Goal: Task Accomplishment & Management: Use online tool/utility

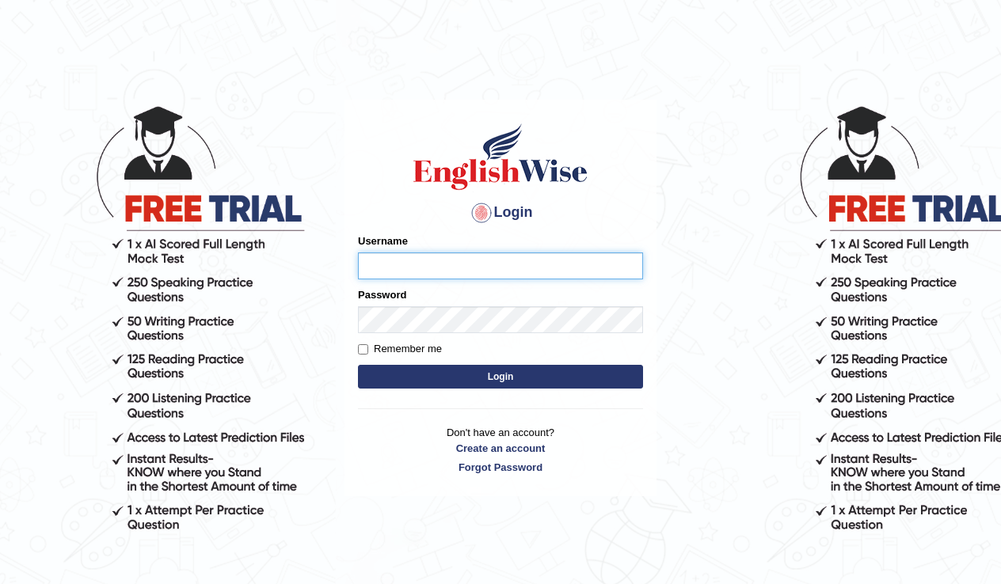
type input "Olivs_newzealand"
click at [363, 352] on input "Remember me" at bounding box center [363, 349] width 10 height 10
checkbox input "true"
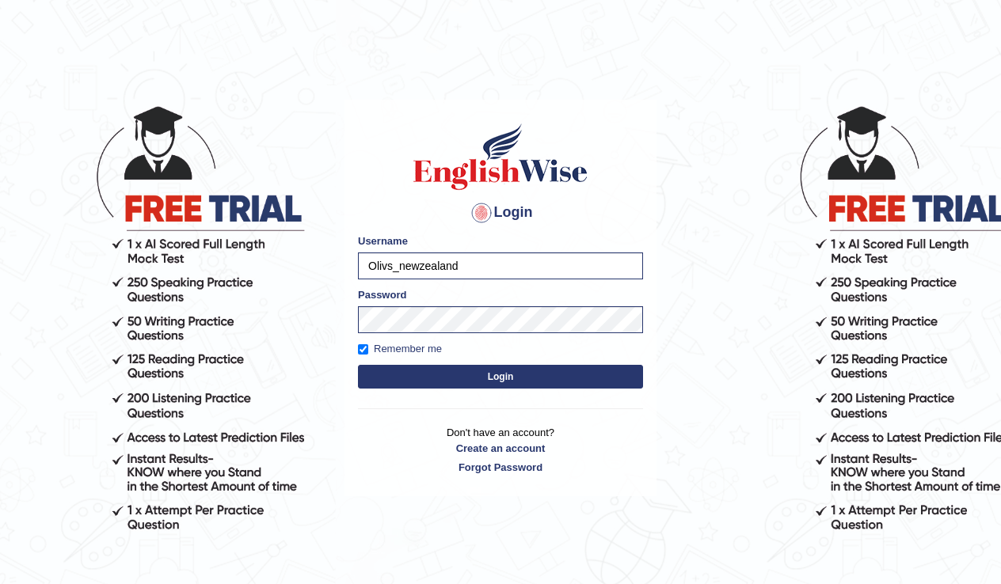
click at [438, 382] on button "Login" at bounding box center [500, 377] width 285 height 24
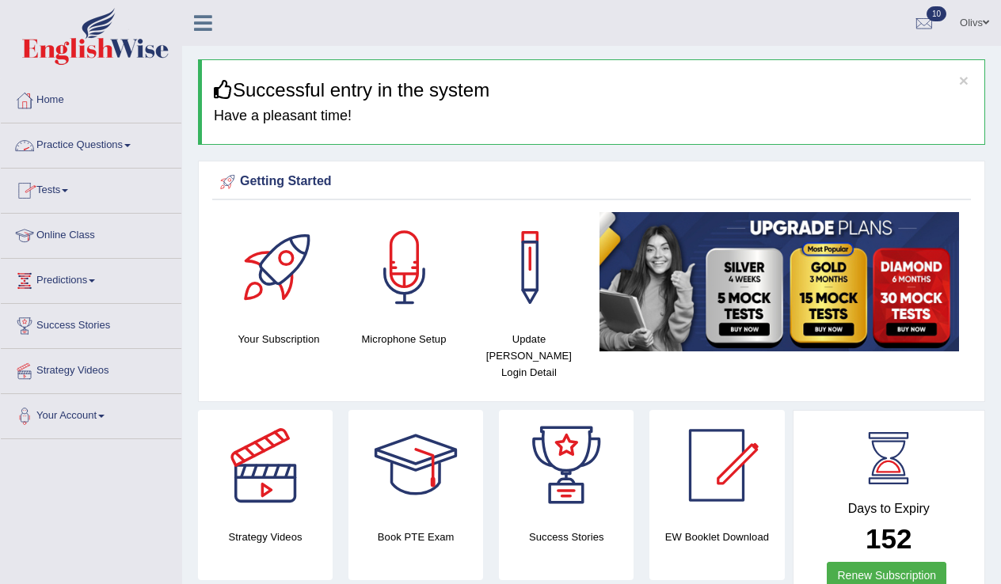
click at [131, 146] on span at bounding box center [127, 145] width 6 height 3
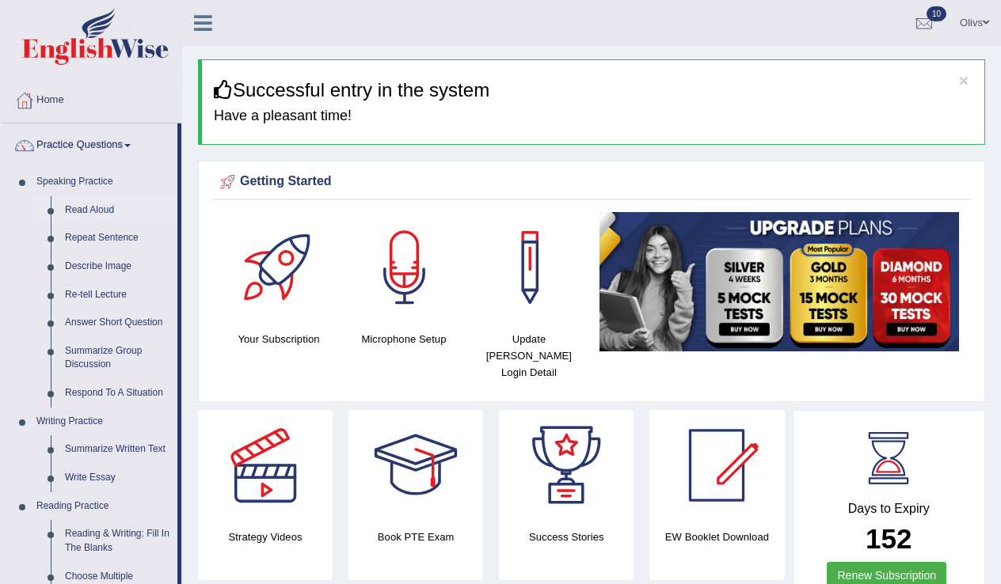
click at [94, 211] on link "Read Aloud" at bounding box center [118, 210] width 120 height 29
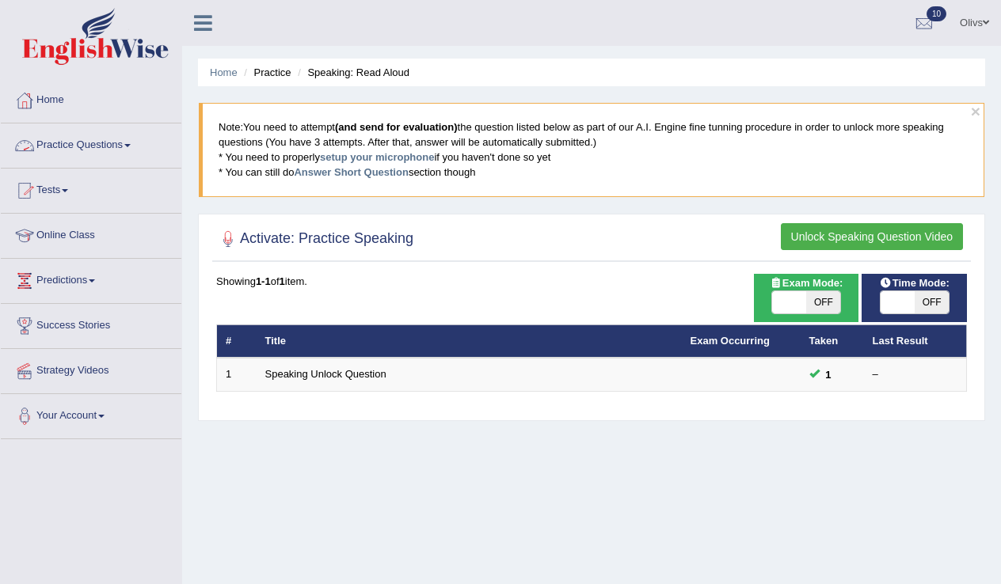
click at [141, 145] on link "Practice Questions" at bounding box center [91, 144] width 181 height 40
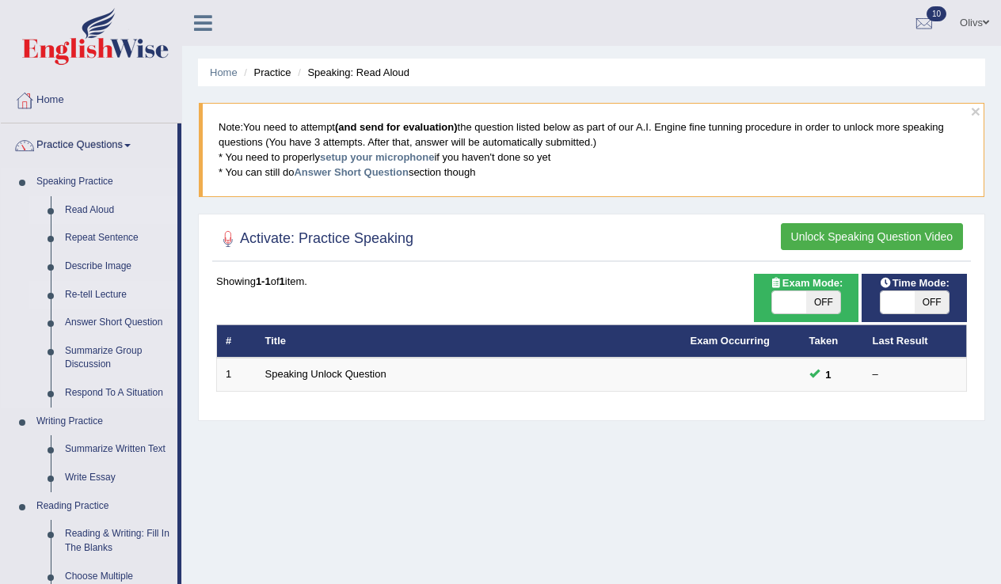
click at [116, 295] on link "Re-tell Lecture" at bounding box center [118, 295] width 120 height 29
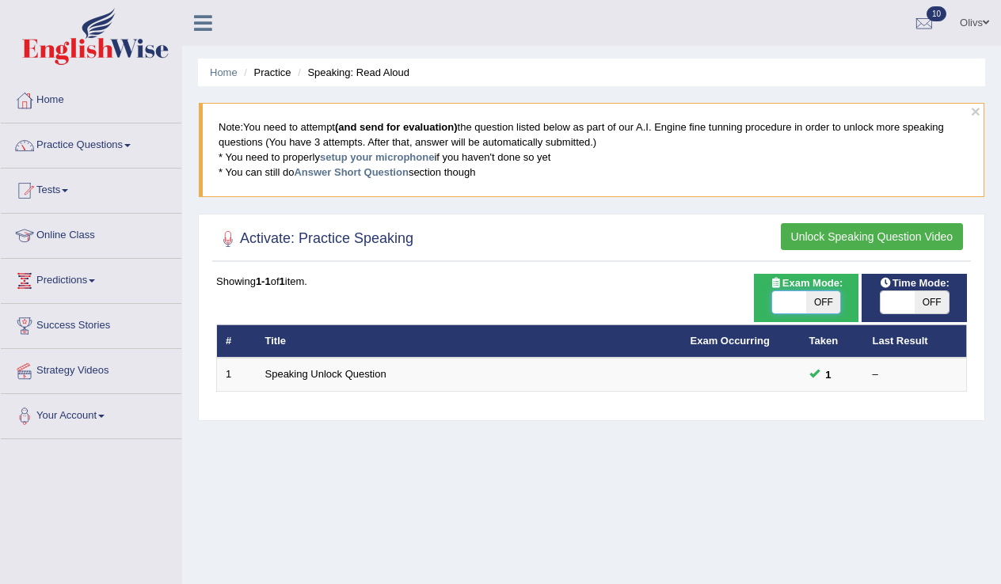
click at [792, 310] on span at bounding box center [789, 302] width 34 height 22
checkbox input "true"
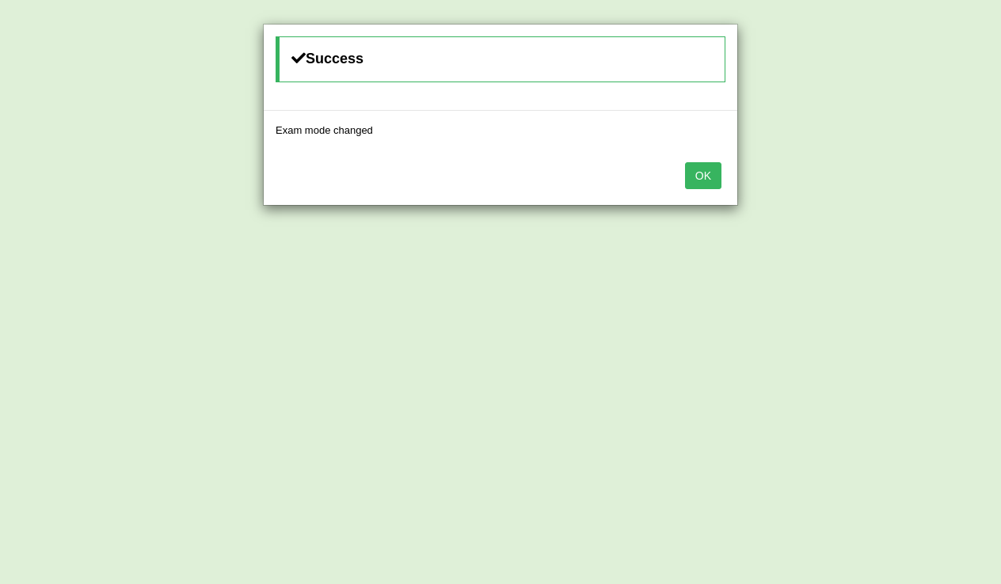
click at [703, 179] on button "OK" at bounding box center [703, 175] width 36 height 27
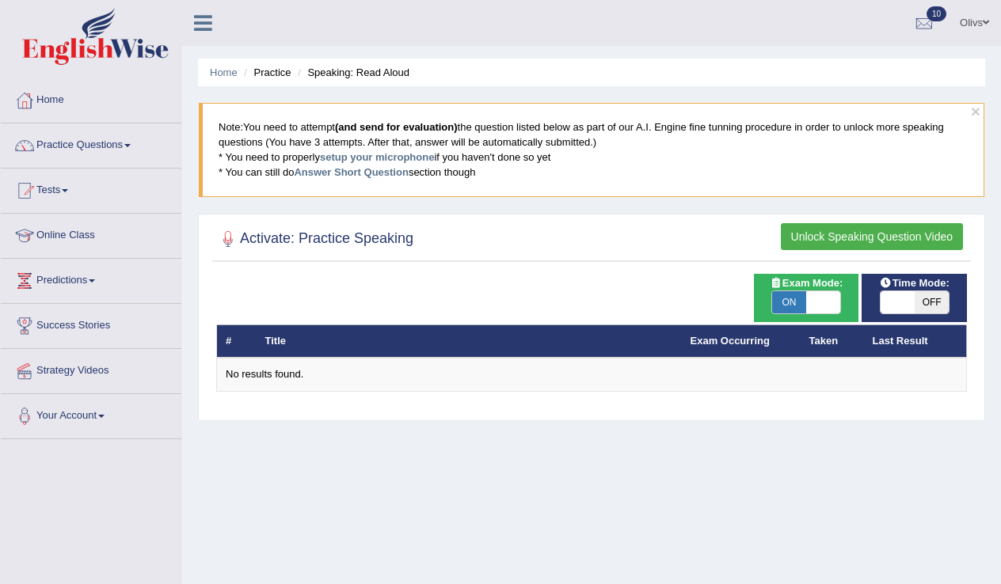
click at [933, 302] on span "OFF" at bounding box center [931, 302] width 34 height 22
checkbox input "true"
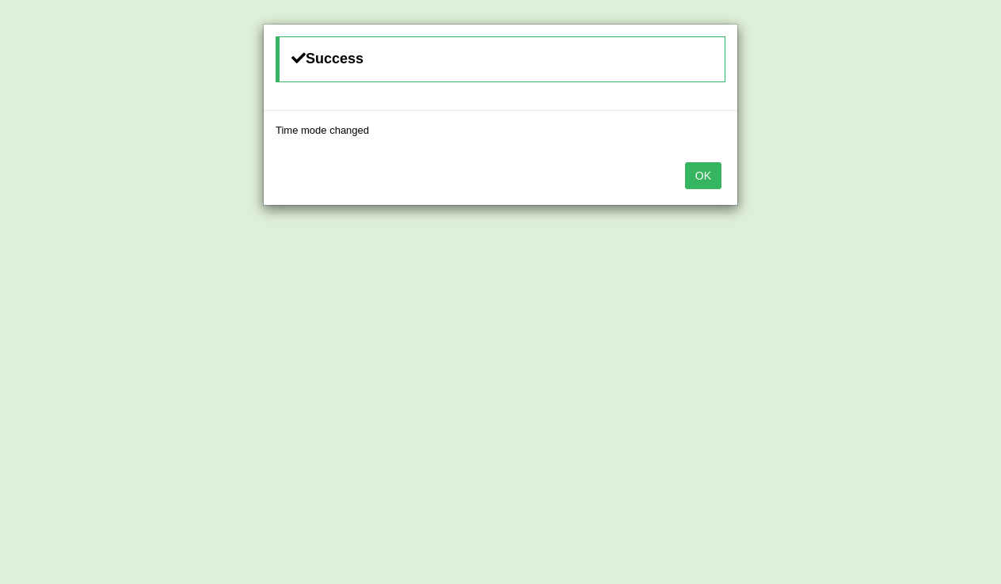
click at [703, 177] on button "OK" at bounding box center [703, 175] width 36 height 27
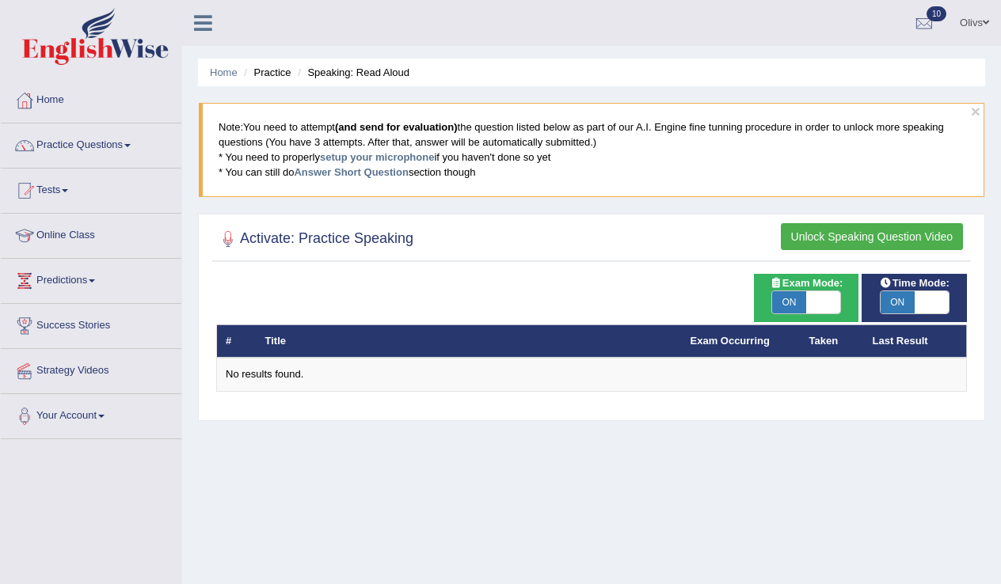
click at [387, 240] on h2 "Activate: Practice Speaking" at bounding box center [314, 239] width 197 height 24
click at [282, 74] on li "Practice" at bounding box center [265, 72] width 51 height 15
click at [272, 78] on li "Practice" at bounding box center [265, 72] width 51 height 15
click at [268, 78] on li "Practice" at bounding box center [265, 72] width 51 height 15
click at [227, 74] on link "Home" at bounding box center [224, 73] width 28 height 12
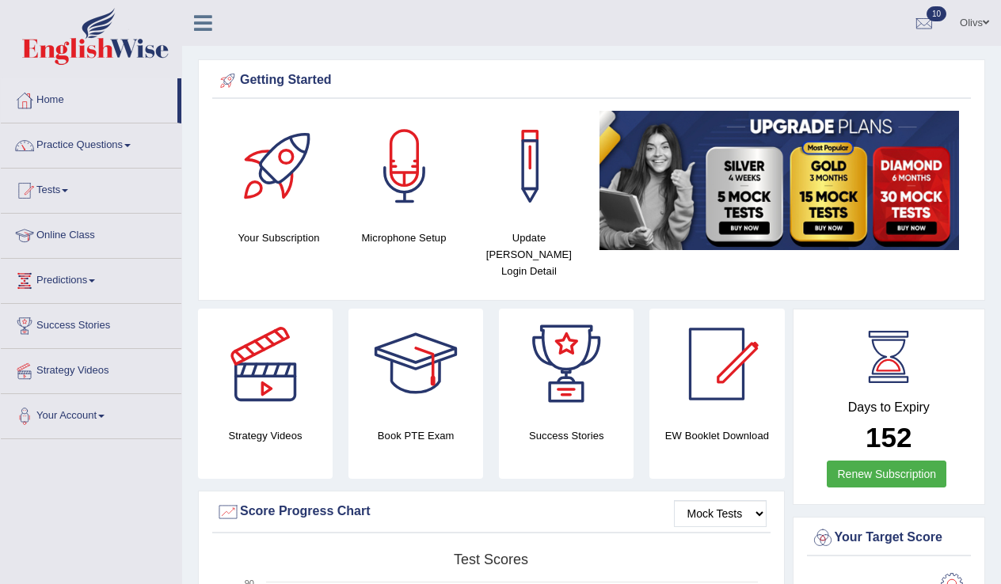
click at [138, 150] on link "Practice Questions" at bounding box center [91, 144] width 181 height 40
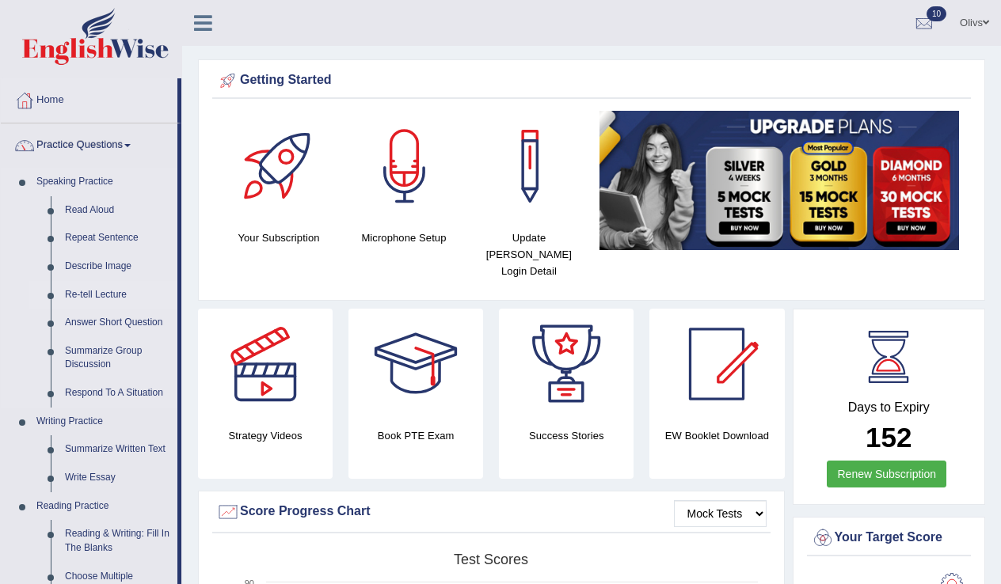
click at [110, 295] on link "Re-tell Lecture" at bounding box center [118, 295] width 120 height 29
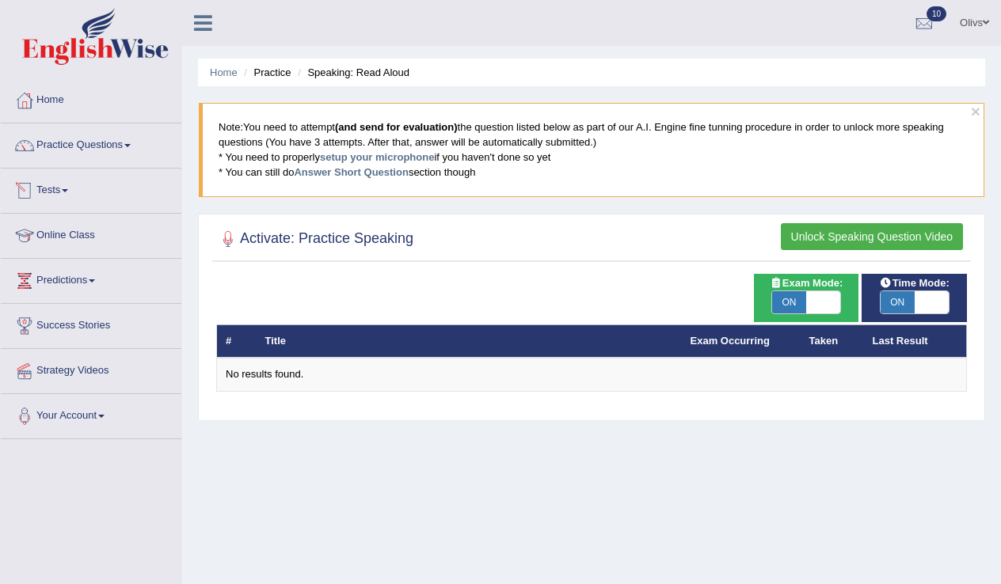
click at [68, 191] on span at bounding box center [65, 190] width 6 height 3
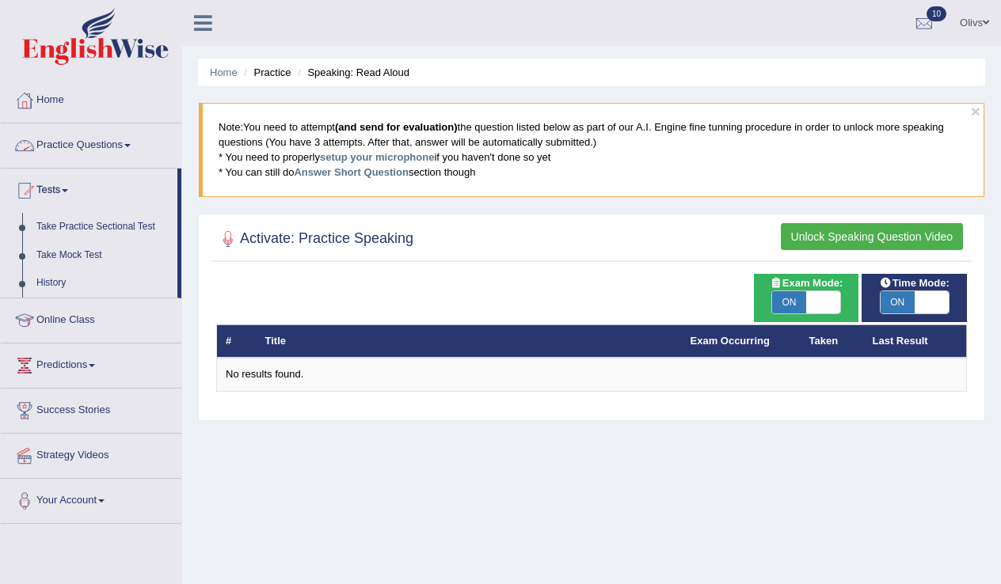
click at [81, 144] on link "Practice Questions" at bounding box center [91, 144] width 181 height 40
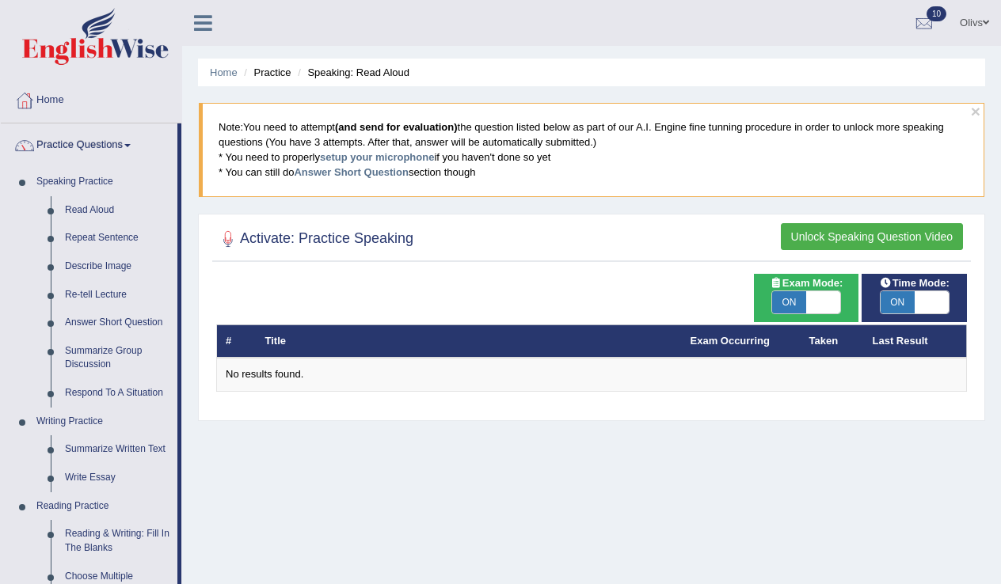
click at [282, 77] on li "Practice" at bounding box center [265, 72] width 51 height 15
click at [751, 347] on th "Exam Occurring" at bounding box center [741, 341] width 119 height 33
click at [826, 345] on th "Taken" at bounding box center [831, 341] width 63 height 33
click at [910, 345] on th "Last Result" at bounding box center [915, 341] width 103 height 33
click at [141, 143] on link "Practice Questions" at bounding box center [89, 144] width 177 height 40
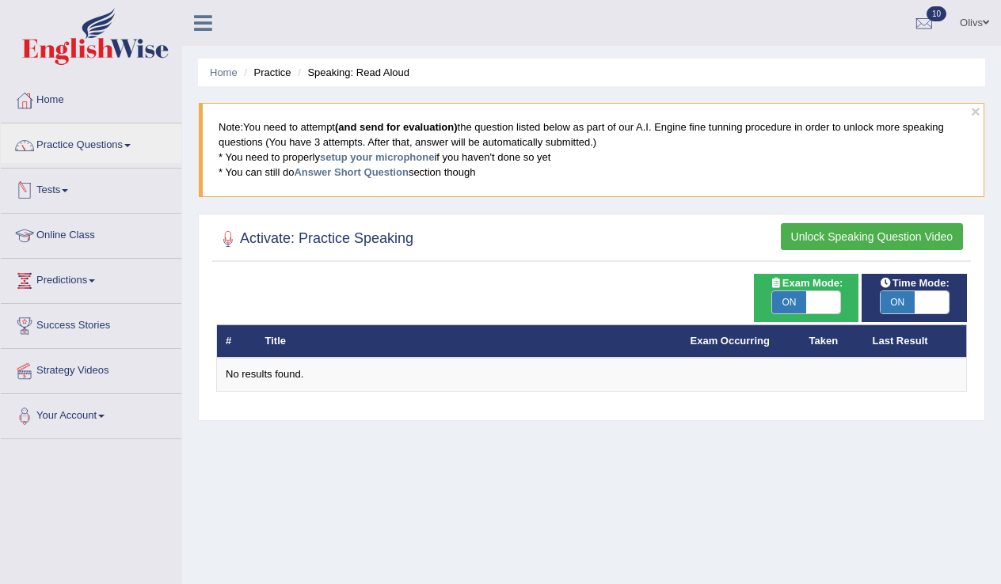
click at [72, 192] on link "Tests" at bounding box center [91, 189] width 181 height 40
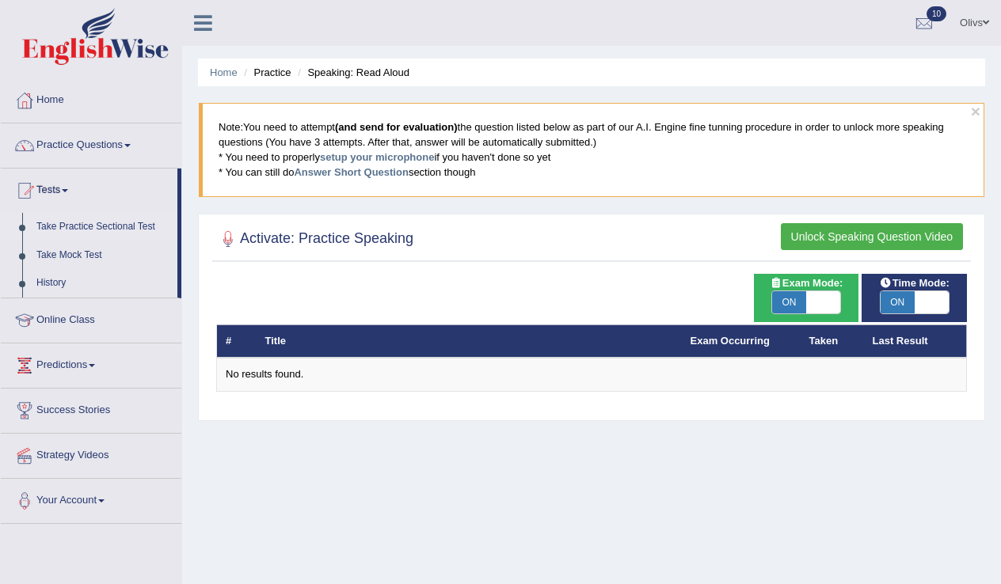
click at [96, 227] on link "Take Practice Sectional Test" at bounding box center [103, 227] width 148 height 29
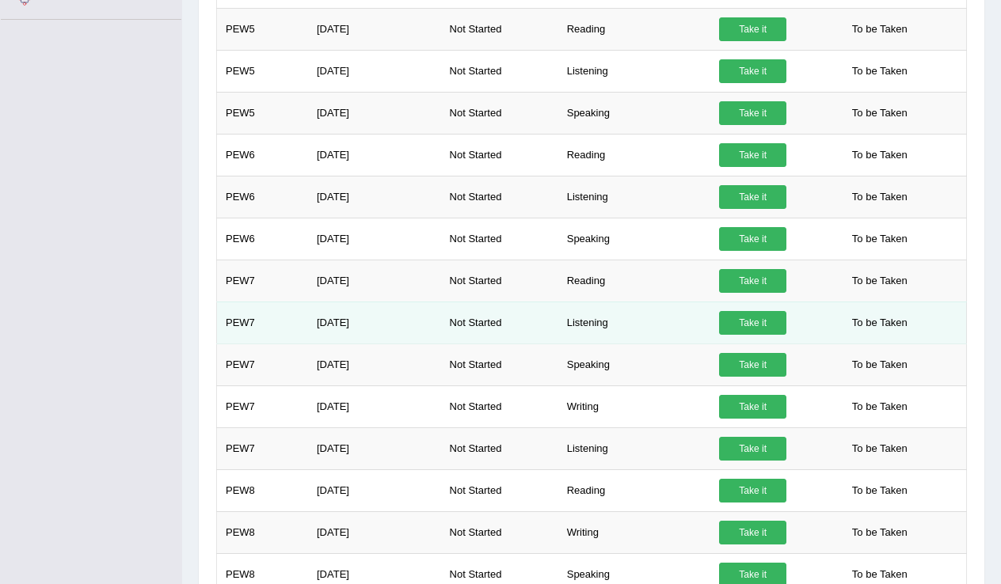
scroll to position [508, 0]
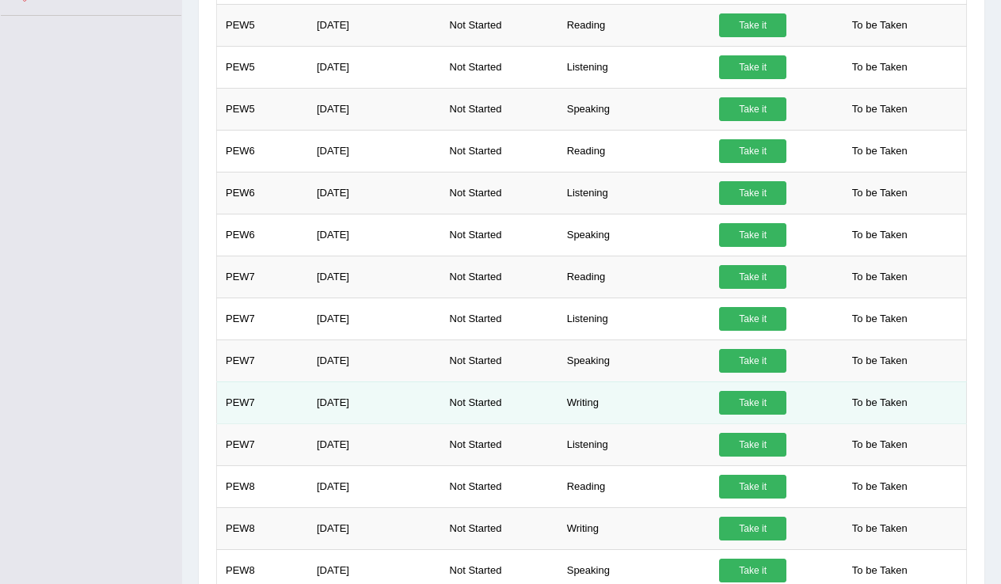
click at [744, 415] on link "Take it" at bounding box center [752, 403] width 67 height 24
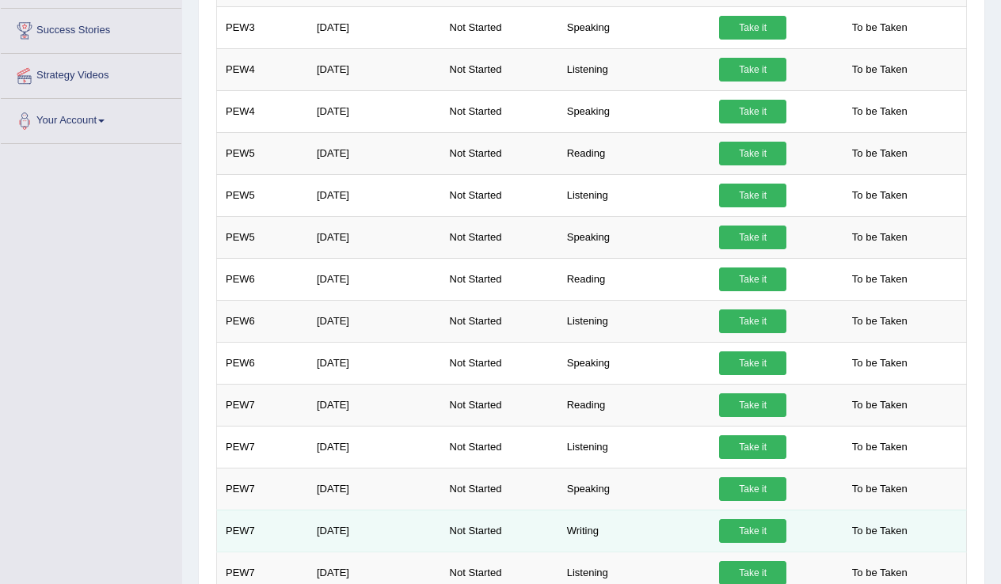
scroll to position [412, 0]
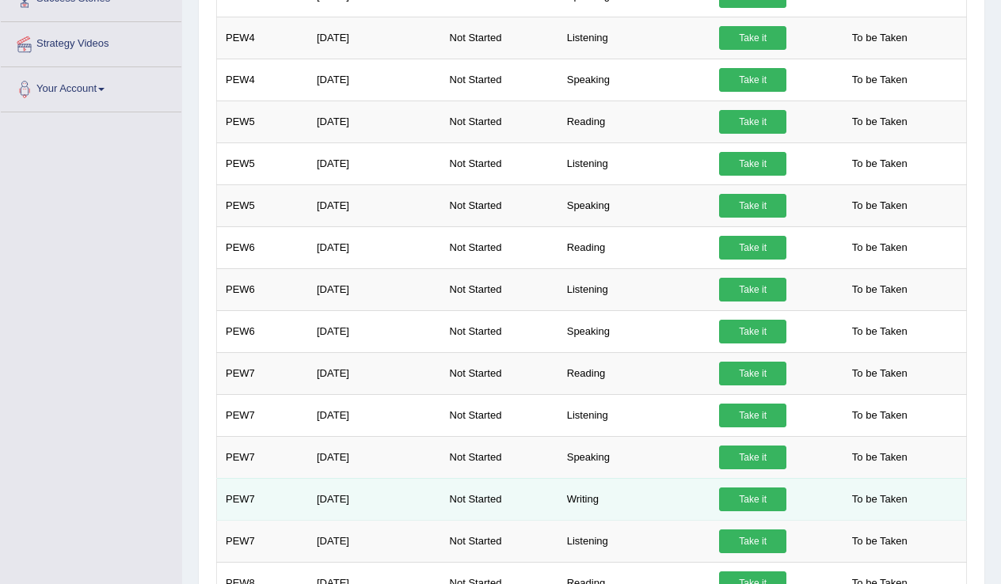
click at [741, 511] on link "Take it" at bounding box center [752, 500] width 67 height 24
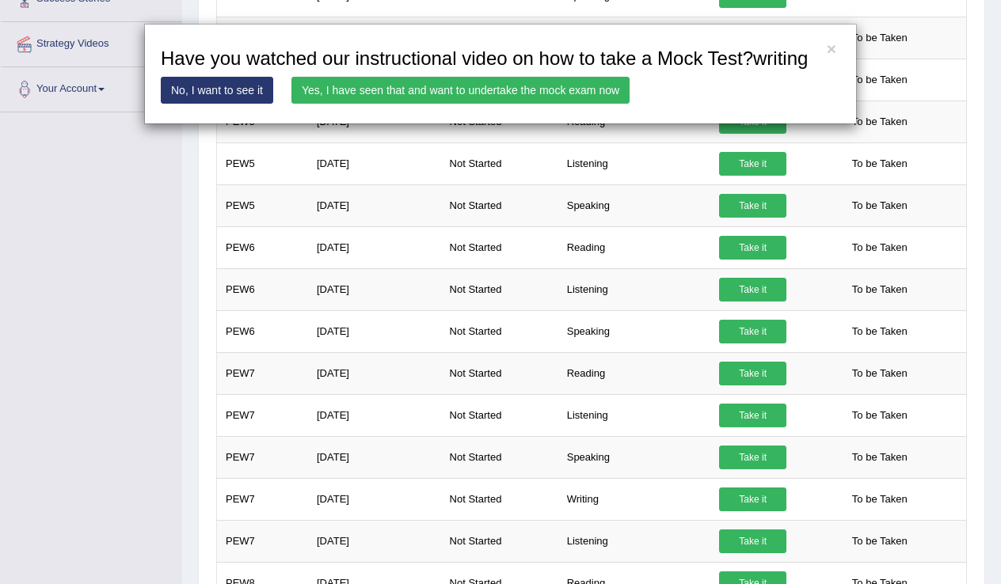
click at [470, 104] on link "Yes, I have seen that and want to undertake the mock exam now" at bounding box center [460, 90] width 338 height 27
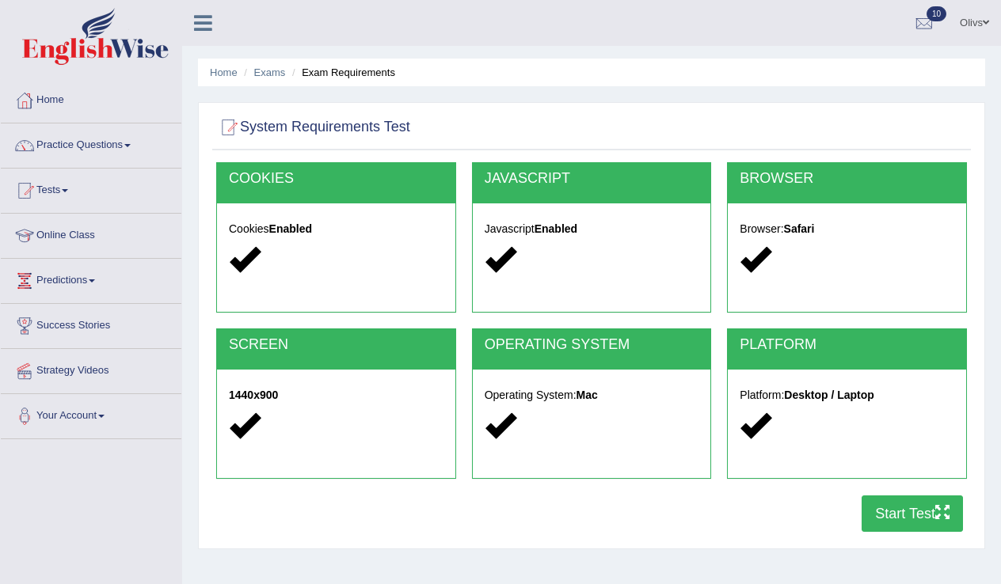
click at [902, 512] on button "Start Test" at bounding box center [911, 514] width 101 height 36
